Goal: Subscribe to service/newsletter

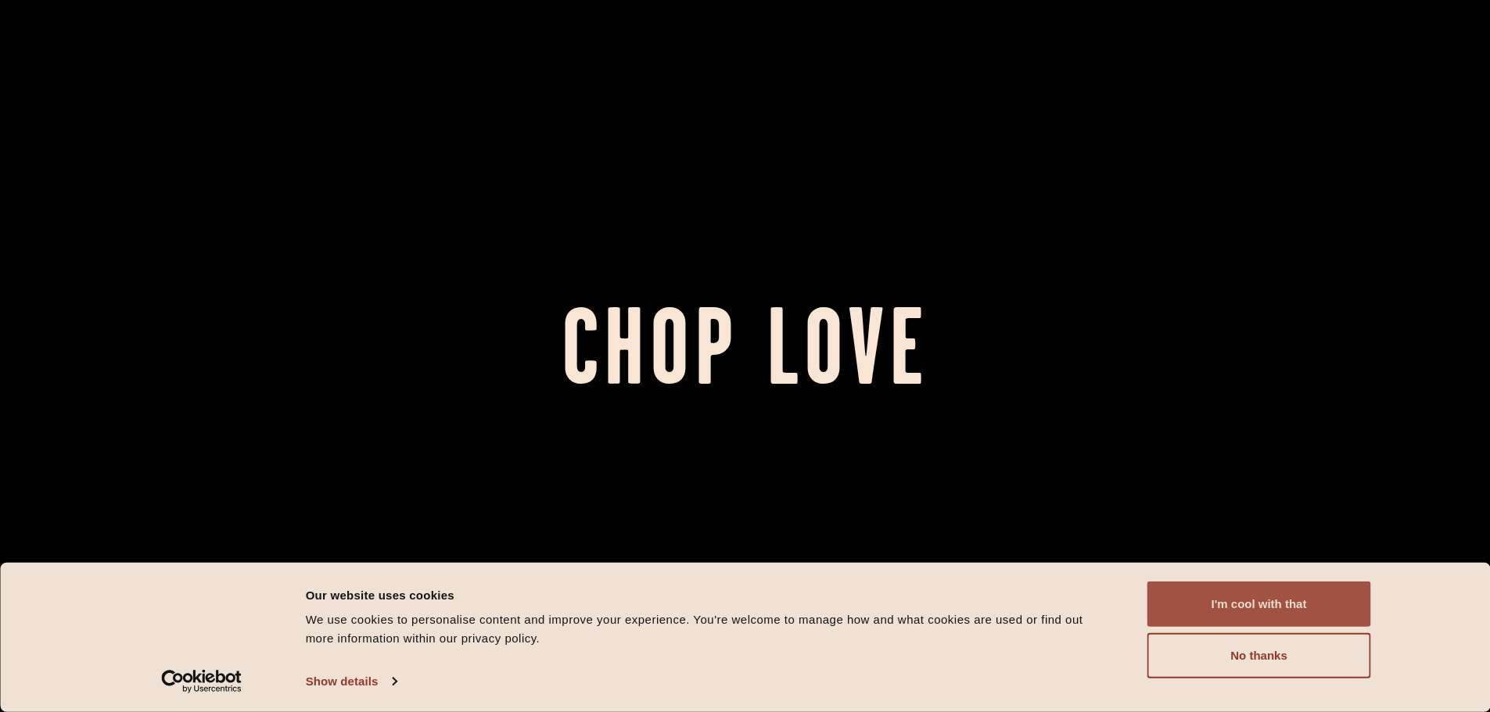
click at [1221, 596] on button "I'm cool with that" at bounding box center [1259, 604] width 224 height 45
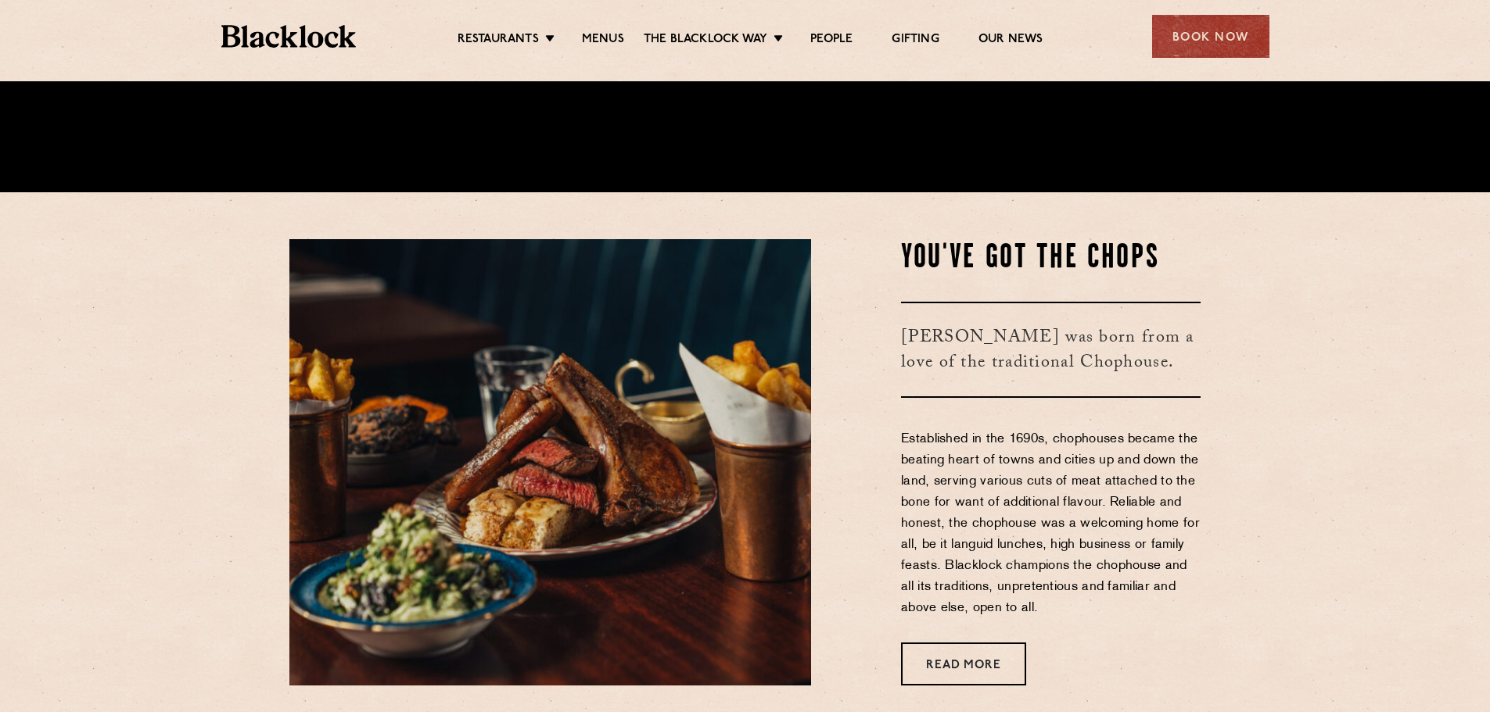
scroll to position [547, 0]
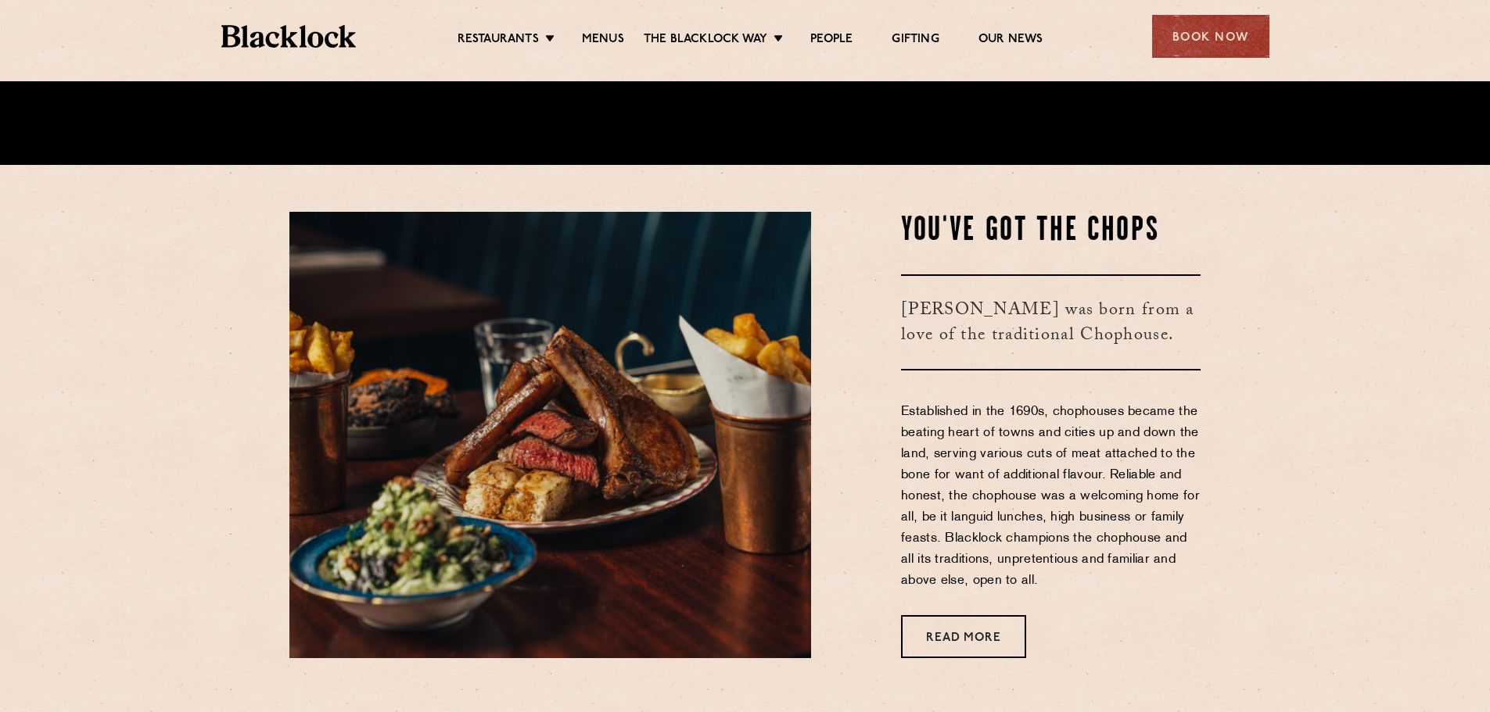
click at [1290, 337] on section "You've Got The Chops Blacklock was born from a love of the traditional Chophous…" at bounding box center [745, 435] width 1490 height 540
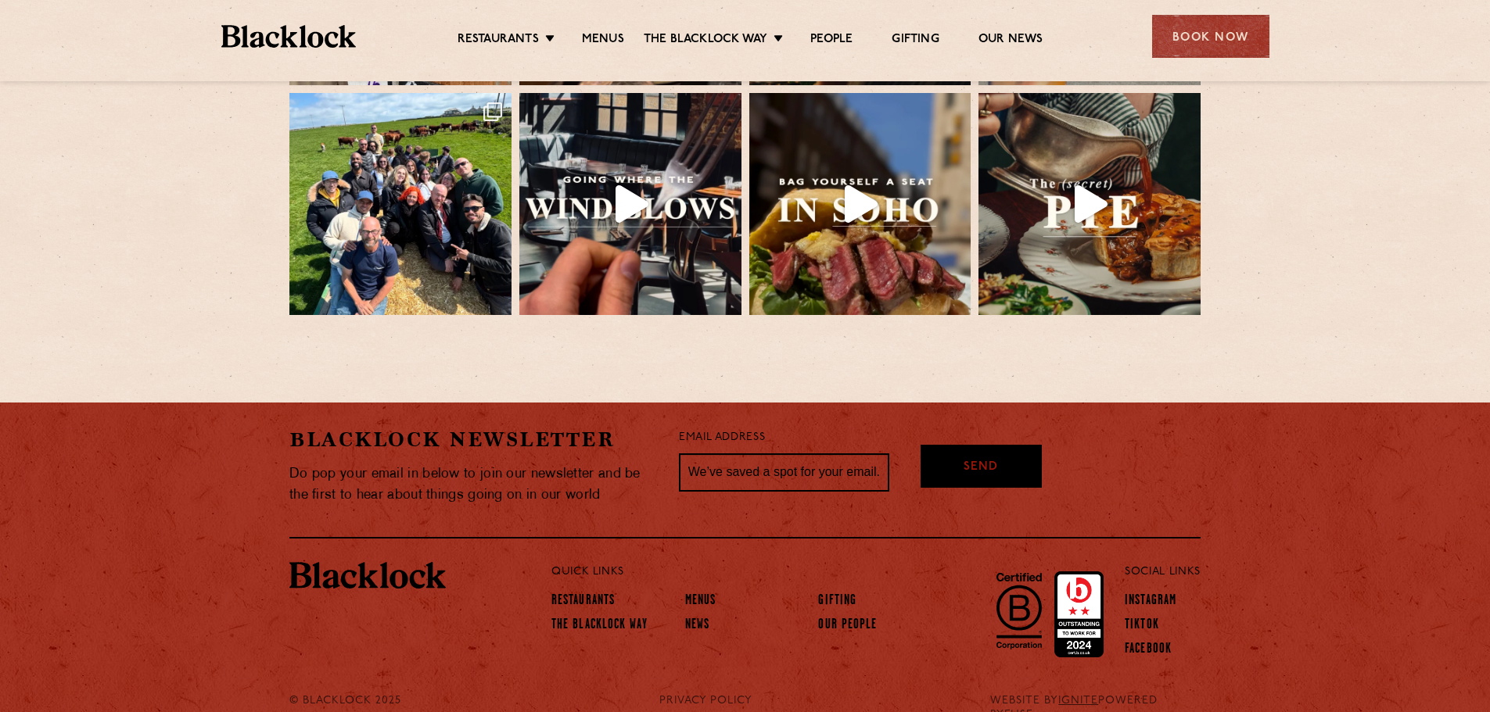
scroll to position [3486, 0]
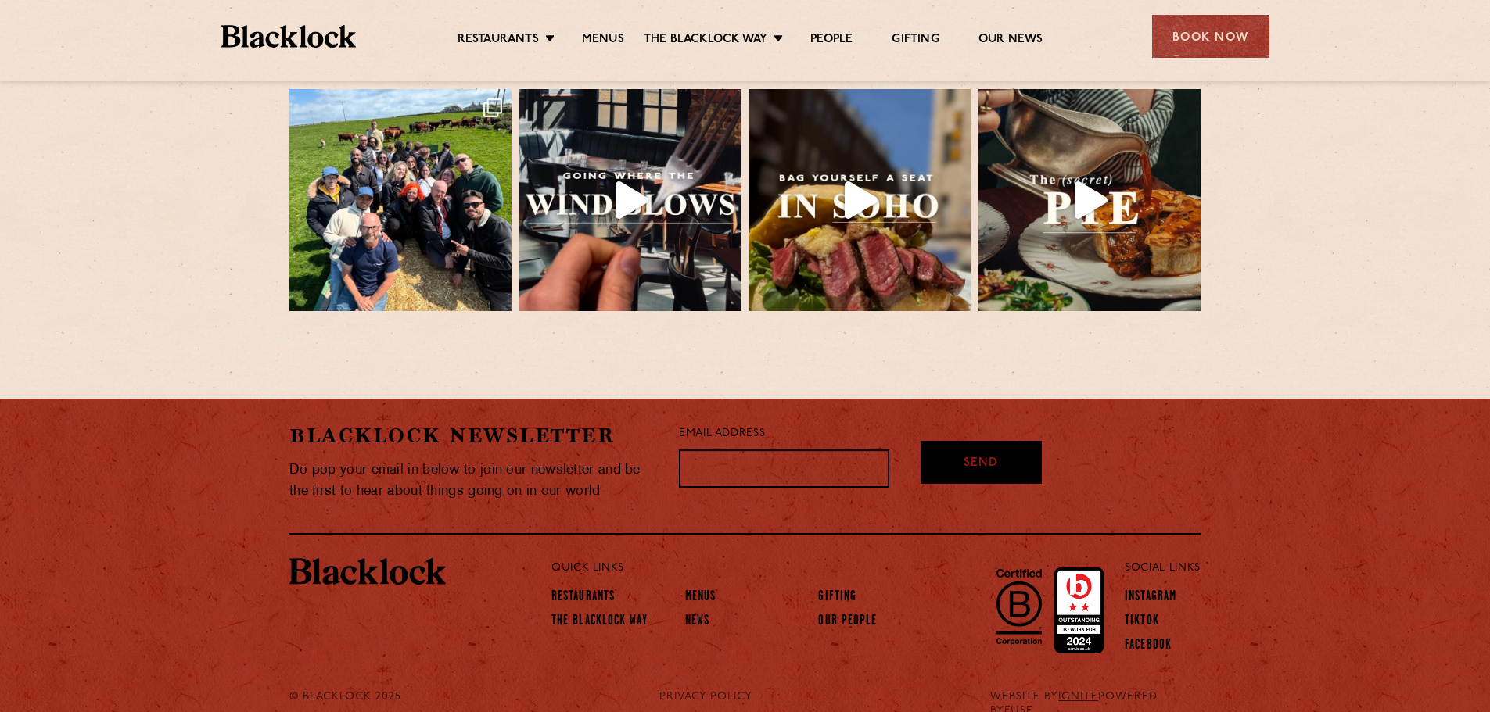
click at [771, 450] on input "text" at bounding box center [784, 469] width 210 height 39
type input "james@guestwise.tech"
click at [955, 441] on div "Send" at bounding box center [980, 462] width 121 height 43
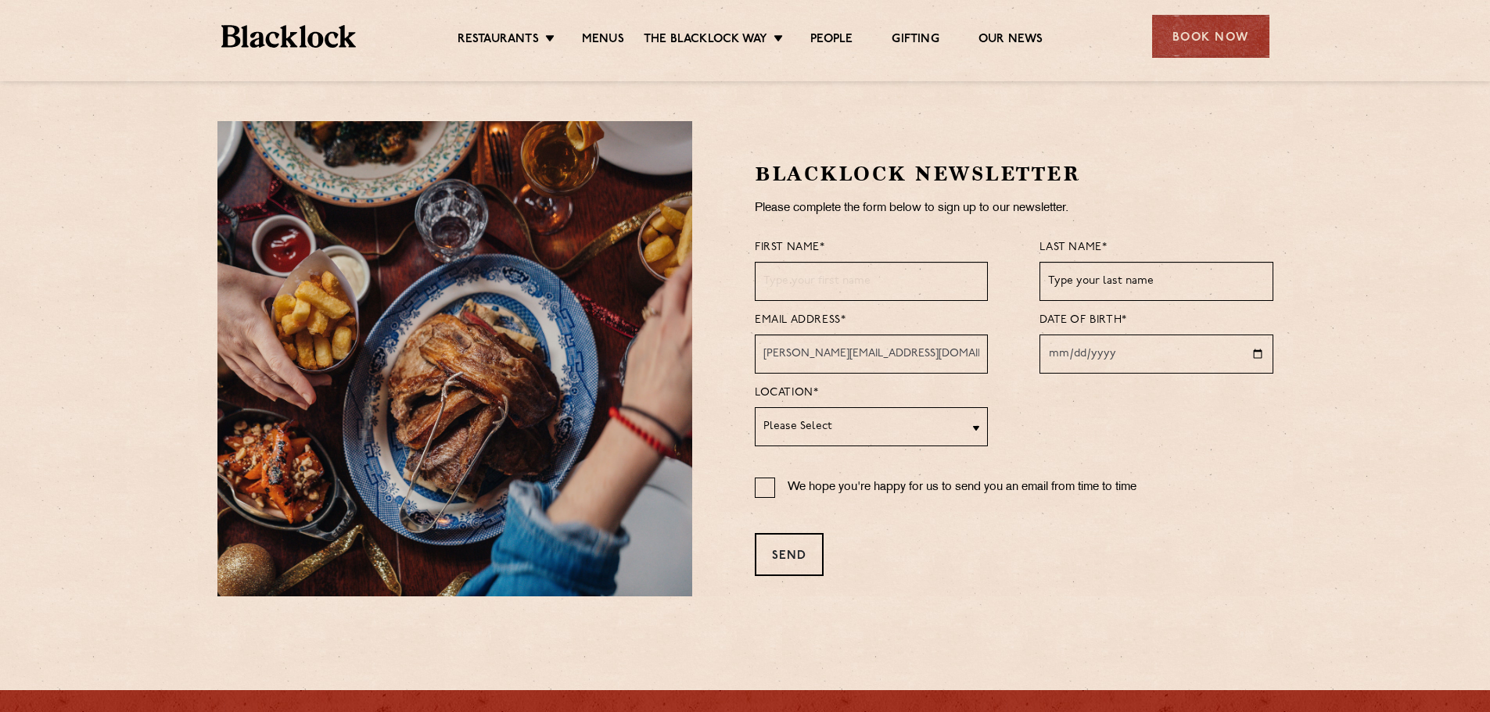
click at [848, 286] on input "text" at bounding box center [871, 281] width 233 height 39
type input "James"
type input "Mobbs"
click at [1057, 353] on input "date" at bounding box center [1155, 354] width 233 height 39
type input "1980-10-02"
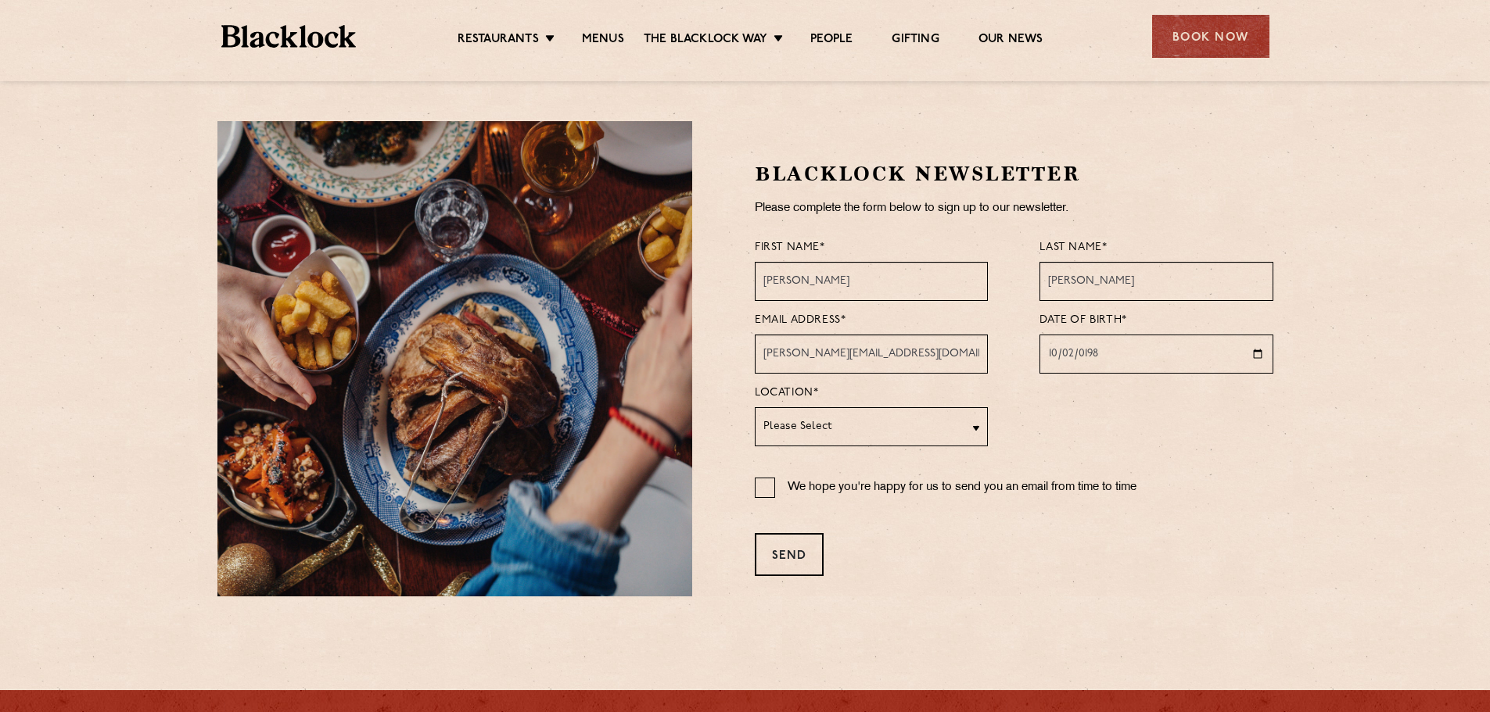
click at [826, 416] on select "Please Select Soho City Shoreditch Covent Garden Canary Wharf Manchester Birmin…" at bounding box center [871, 426] width 233 height 39
select select "[GEOGRAPHIC_DATA]"
click at [755, 407] on select "Please Select Soho City Shoreditch Covent Garden Canary Wharf Manchester Birmin…" at bounding box center [871, 426] width 233 height 39
click at [762, 486] on input "We hope you're happy for us to send you an email from time to time" at bounding box center [765, 488] width 20 height 20
checkbox input "true"
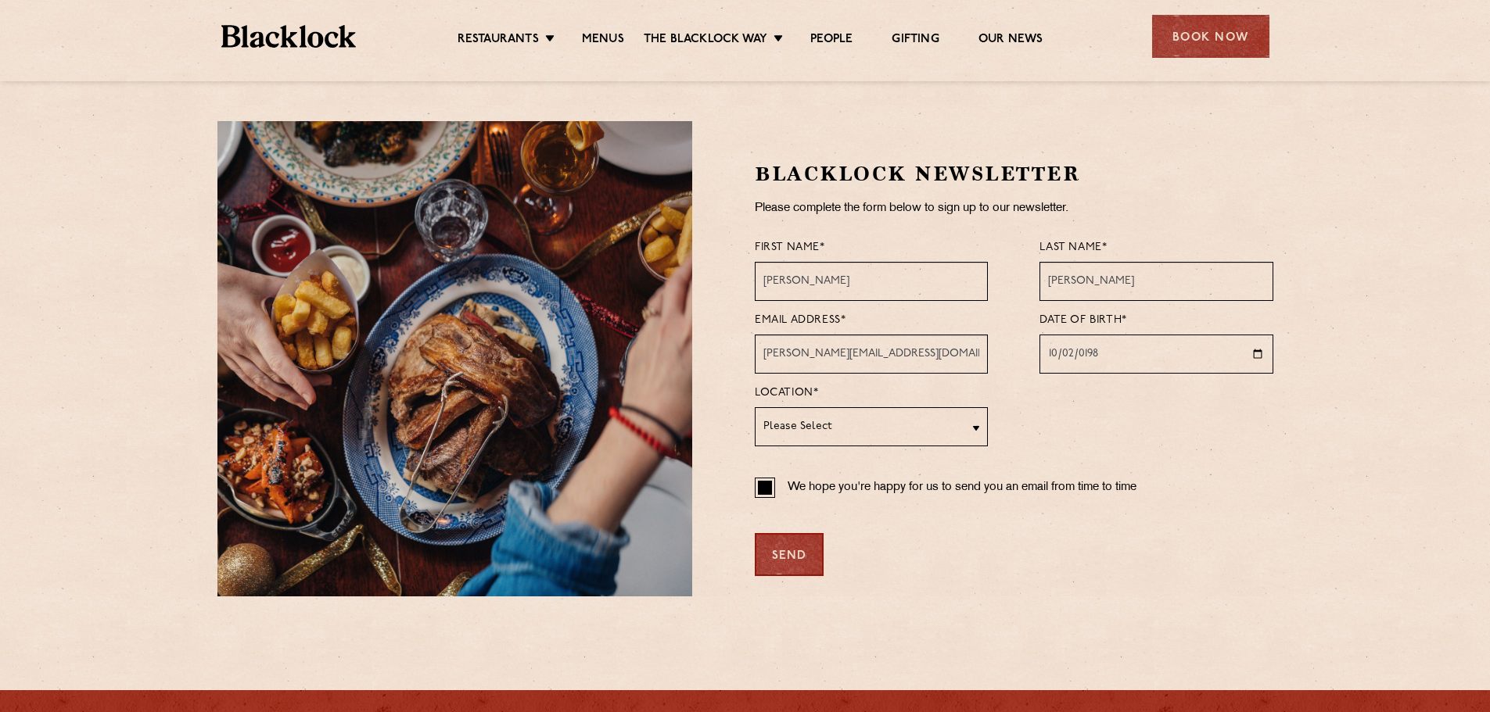
click at [784, 556] on div "Send" at bounding box center [789, 554] width 69 height 43
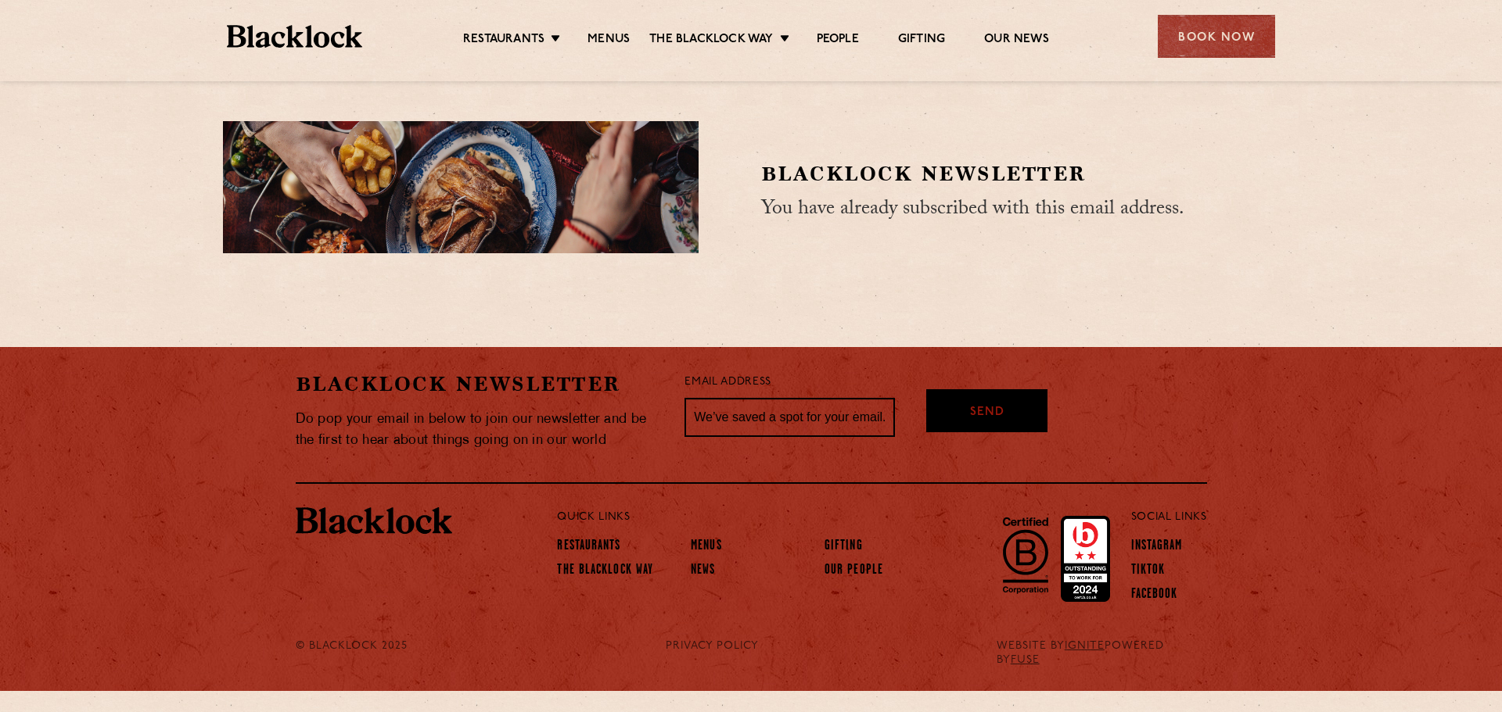
click at [339, 49] on div "Restaurants Soho City Shoreditch Covent Garden Canary Wharf Manchester Birmingh…" at bounding box center [750, 35] width 1095 height 70
click at [313, 38] on img at bounding box center [294, 36] width 135 height 23
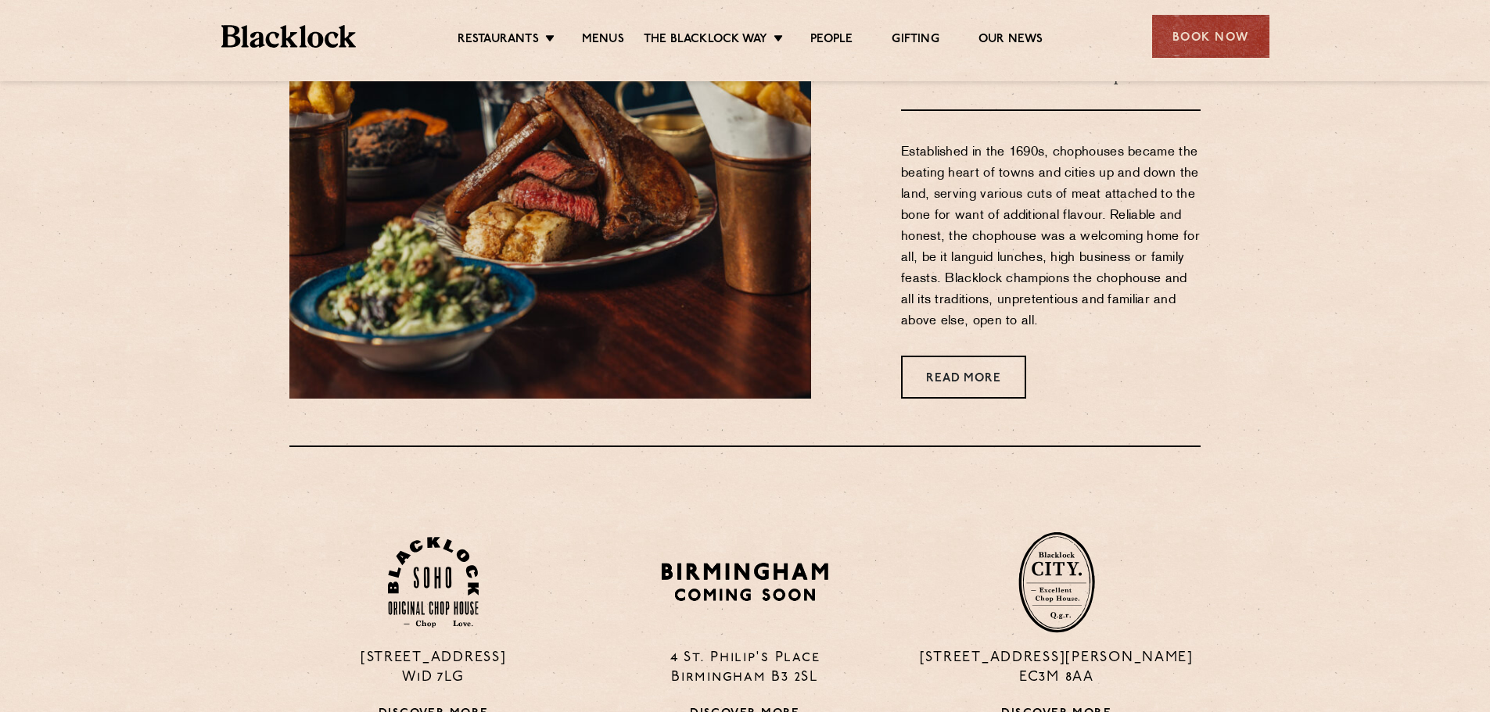
scroll to position [938, 0]
